Goal: Task Accomplishment & Management: Manage account settings

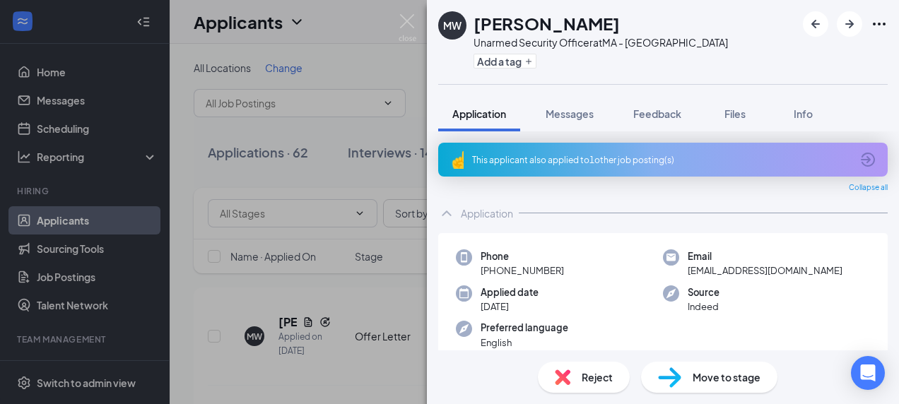
click at [57, 76] on div "MW Marcus Waters Unarmed Security Officer at MA - Brockton Add a tag Applicatio…" at bounding box center [449, 202] width 899 height 404
drag, startPoint x: 57, startPoint y: 76, endPoint x: 64, endPoint y: 78, distance: 7.9
click at [57, 76] on link "Home" at bounding box center [97, 72] width 121 height 28
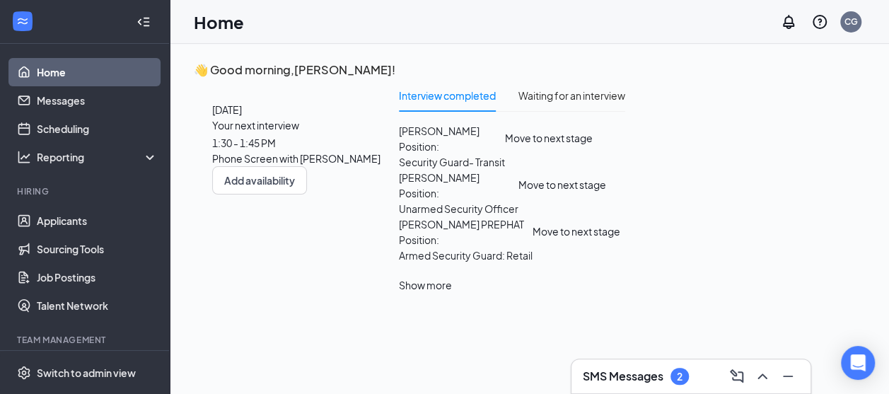
click at [350, 133] on div "Your next interview" at bounding box center [296, 125] width 168 height 16
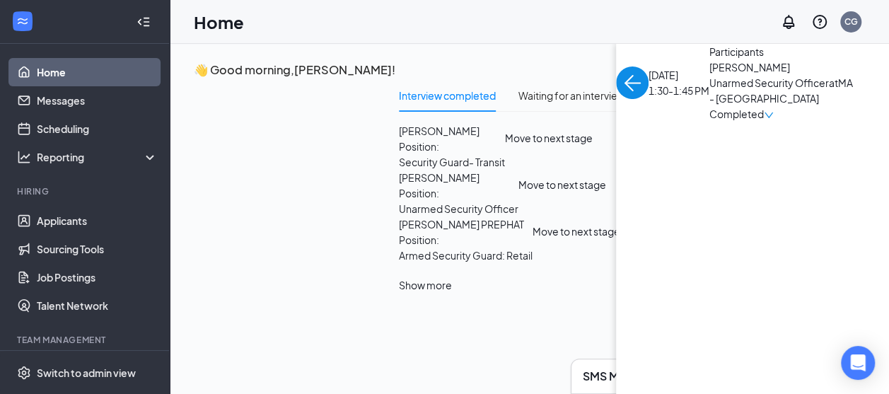
scroll to position [16, 0]
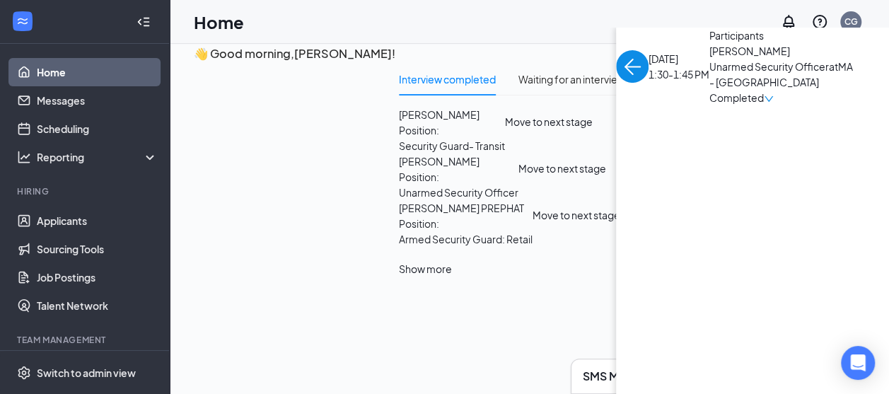
click at [82, 73] on link "Home" at bounding box center [97, 72] width 121 height 28
click at [616, 83] on img "back-button" at bounding box center [632, 66] width 33 height 33
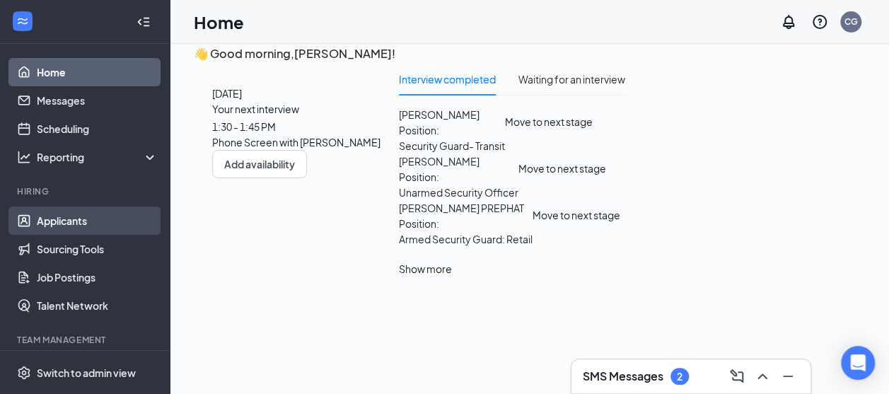
click at [111, 225] on link "Applicants" at bounding box center [97, 220] width 121 height 28
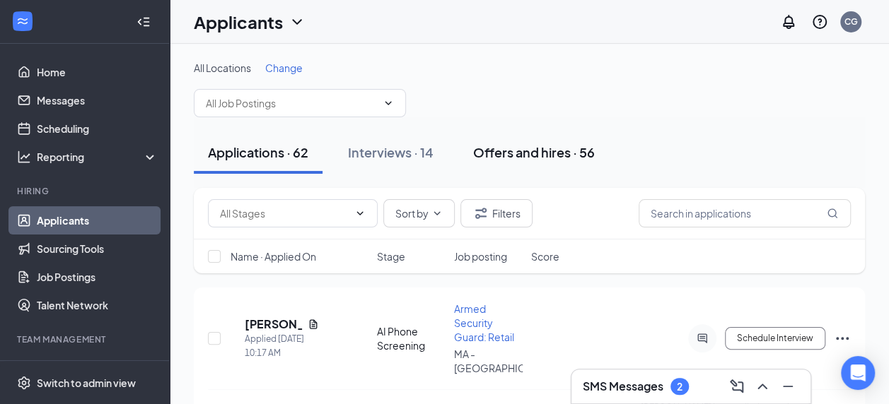
click at [529, 154] on div "Offers and hires · 56" at bounding box center [534, 153] width 122 height 18
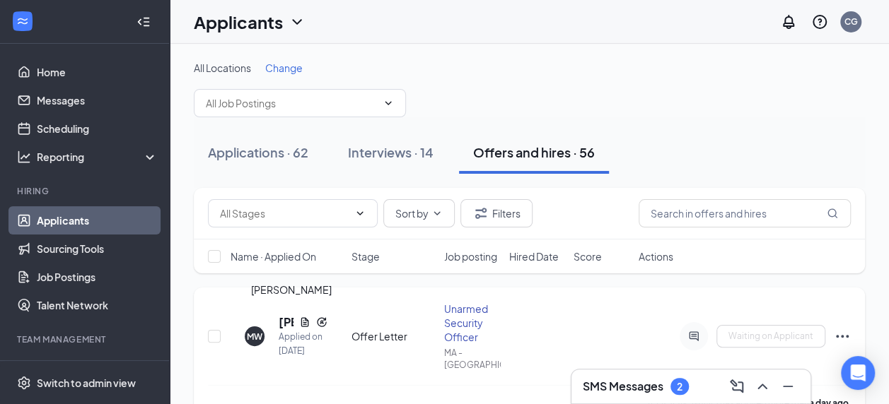
click at [285, 323] on h5 "Marcus Waters" at bounding box center [286, 323] width 15 height 16
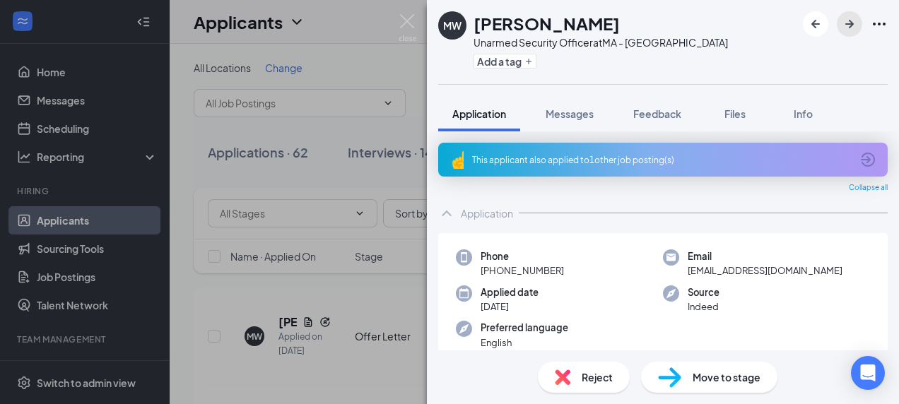
click at [851, 28] on icon "ArrowRight" at bounding box center [849, 24] width 17 height 17
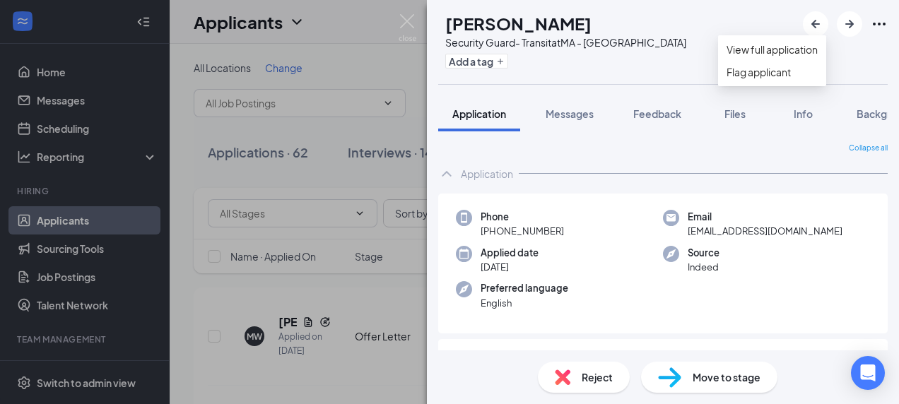
click at [878, 20] on icon "Ellipses" at bounding box center [879, 24] width 17 height 17
click at [788, 54] on link "View full application" at bounding box center [772, 50] width 91 height 16
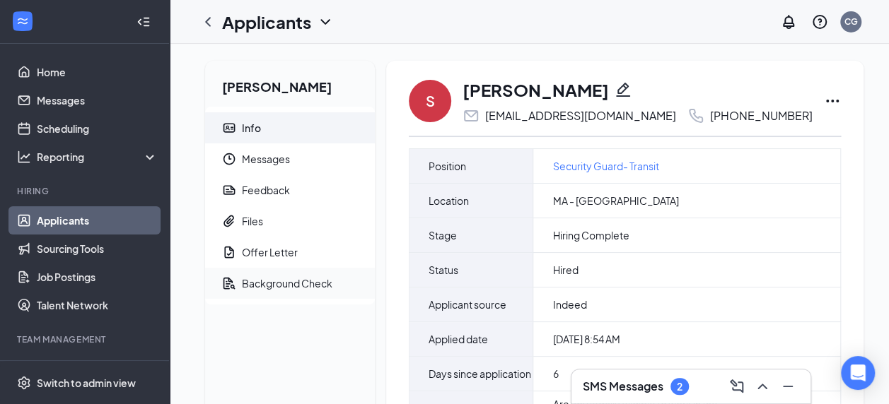
click at [275, 287] on div "Background Check" at bounding box center [287, 283] width 91 height 14
